Goal: Find specific page/section: Locate a particular part of the current website

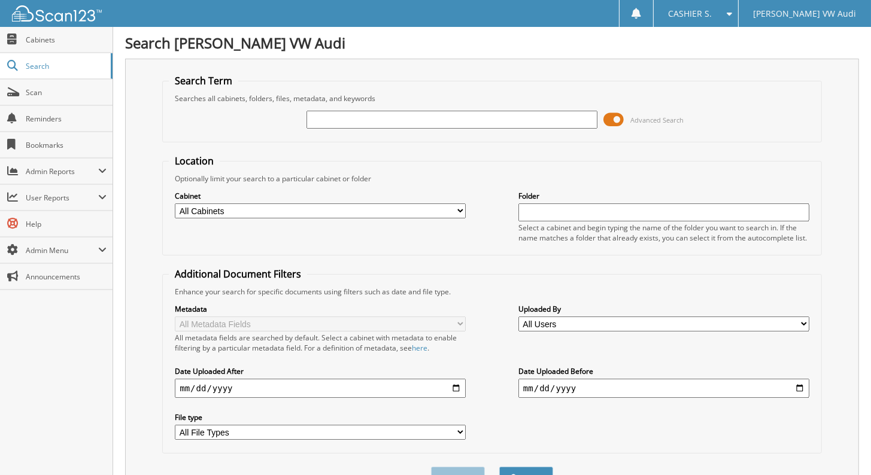
click at [340, 114] on input "text" at bounding box center [452, 120] width 291 height 18
type input "2448746P"
click at [499, 467] on button "Search" at bounding box center [526, 478] width 54 height 22
click at [612, 119] on span at bounding box center [614, 120] width 20 height 18
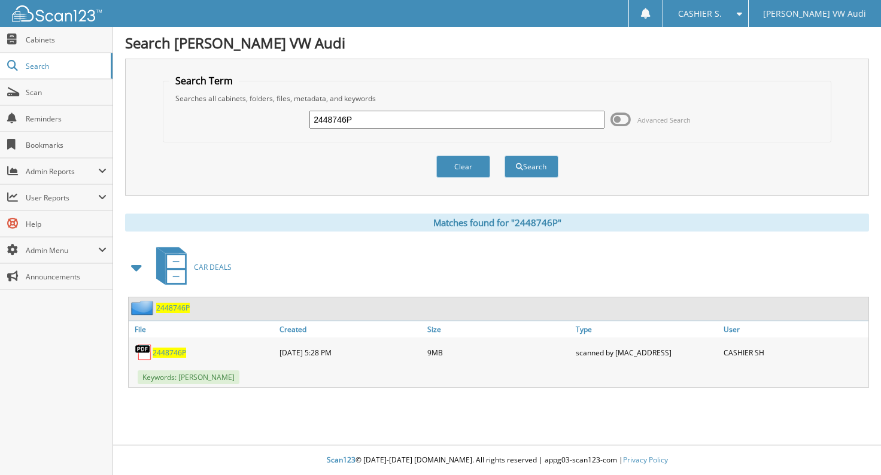
click at [165, 348] on span "2448746P" at bounding box center [170, 353] width 34 height 10
